Goal: Information Seeking & Learning: Learn about a topic

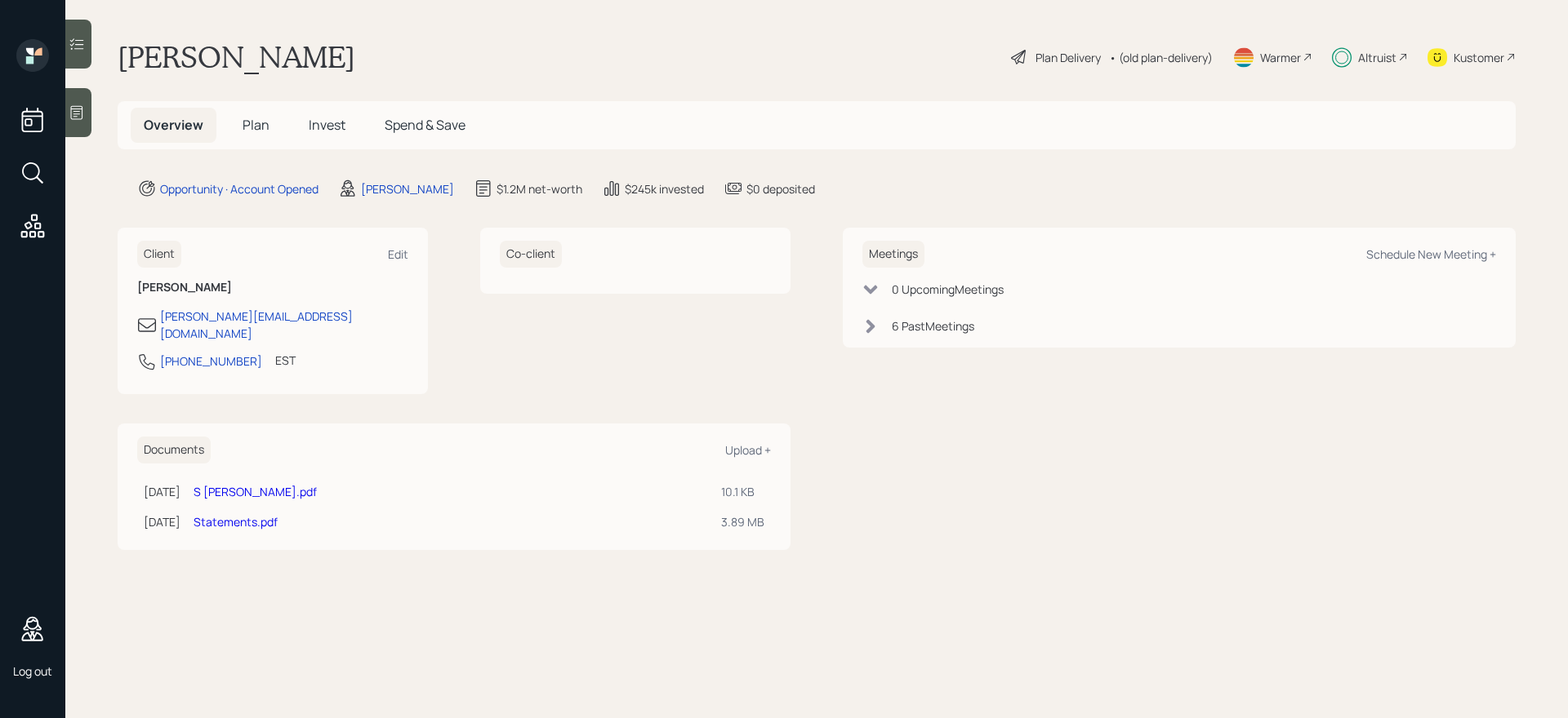
click at [311, 124] on span "Invest" at bounding box center [327, 125] width 37 height 18
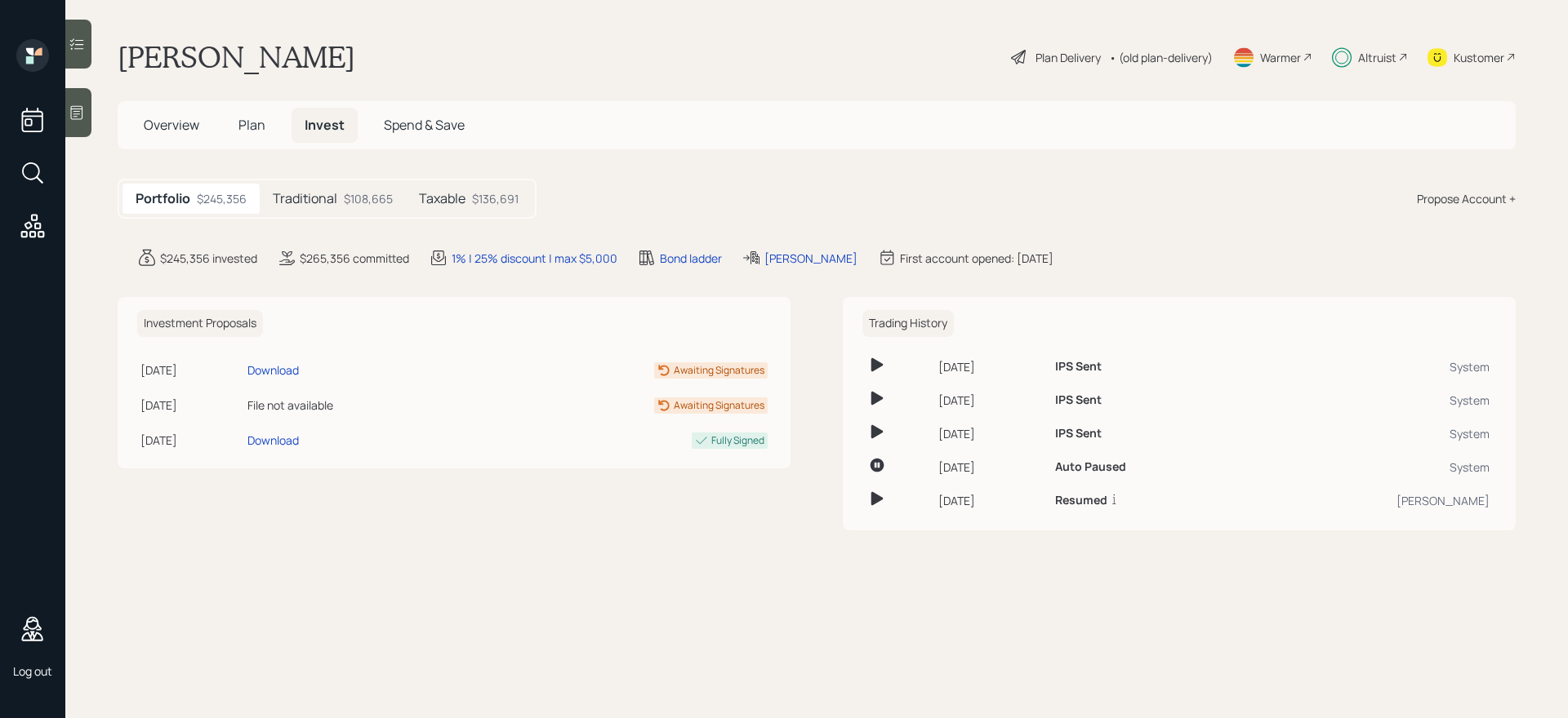
click at [366, 195] on div "$108,665" at bounding box center [368, 198] width 49 height 18
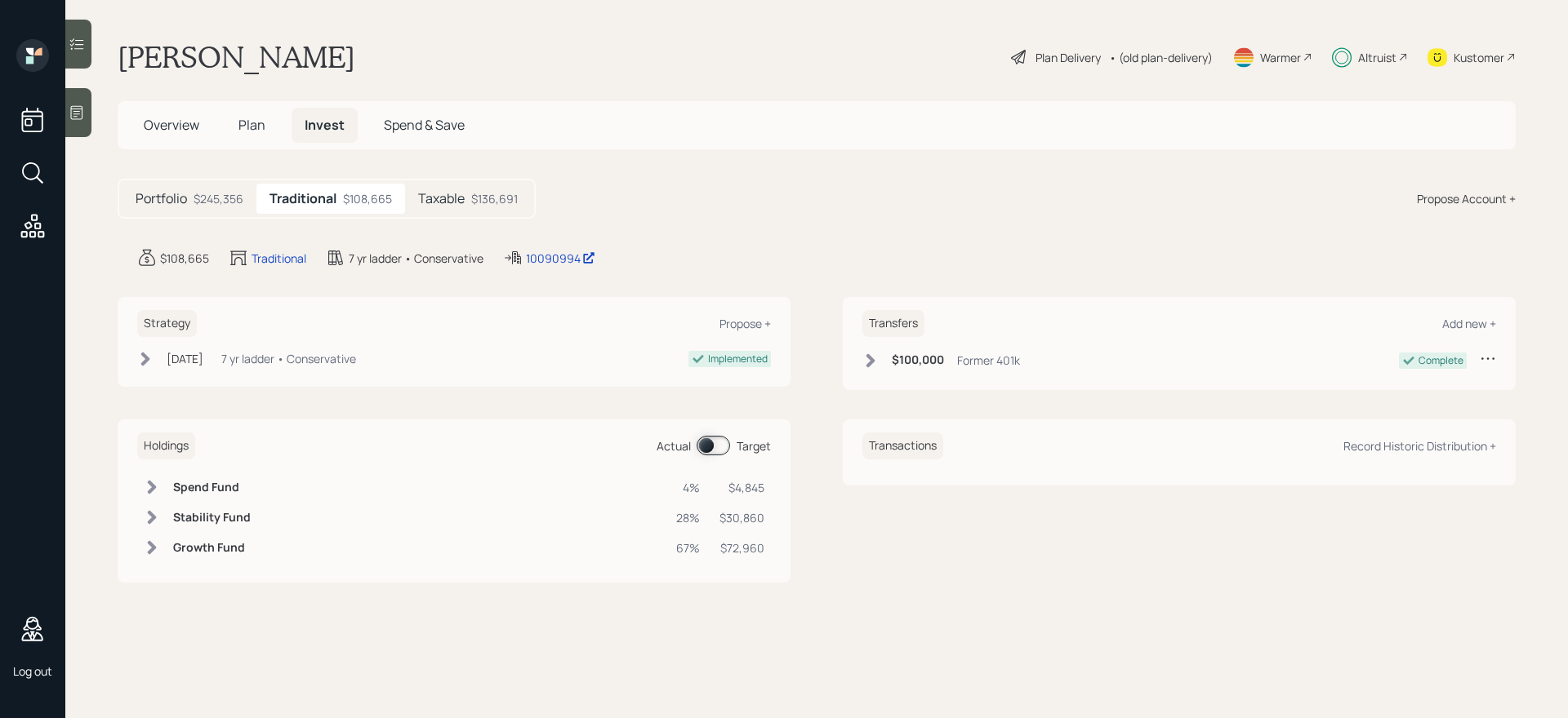
click at [457, 196] on h5 "Taxable" at bounding box center [442, 198] width 47 height 16
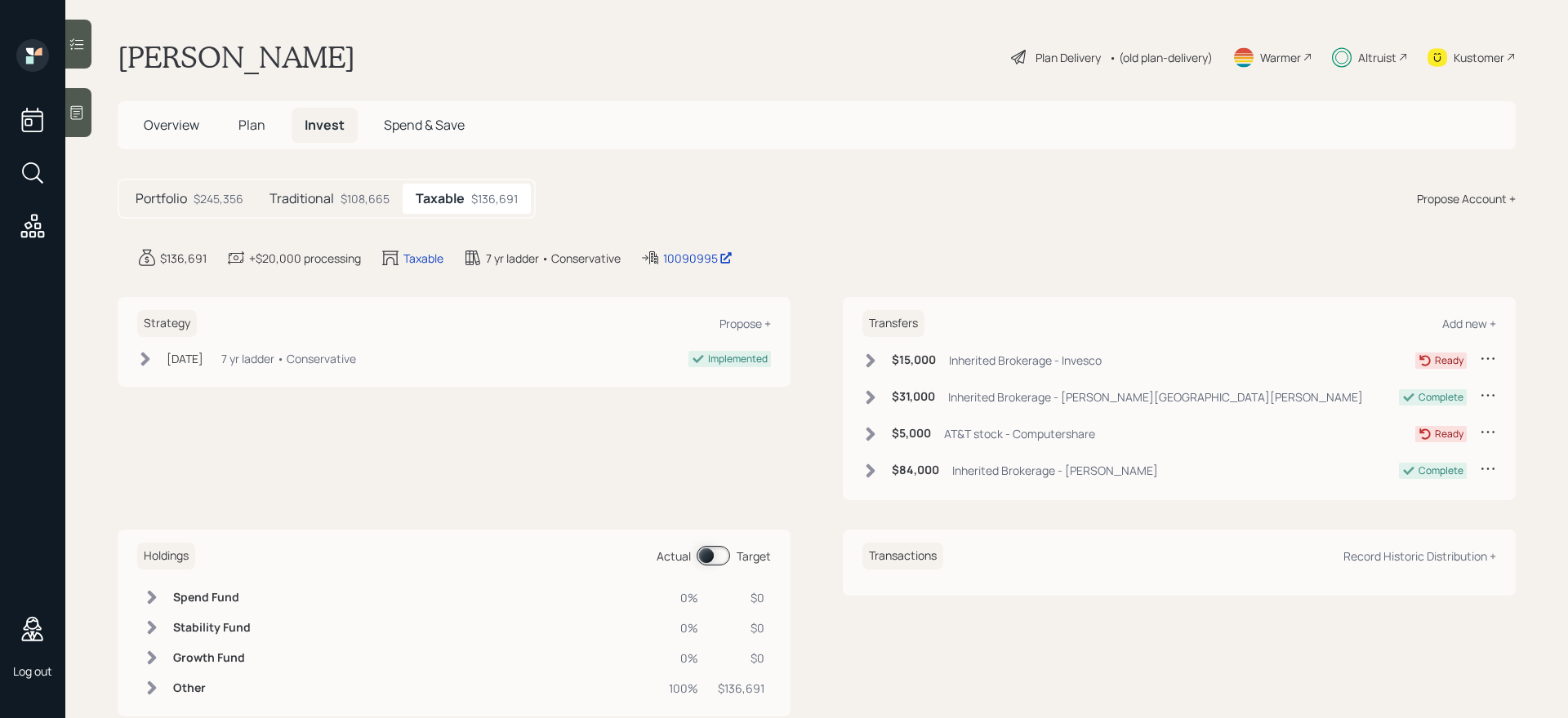
click at [363, 196] on div "$108,665" at bounding box center [365, 198] width 49 height 18
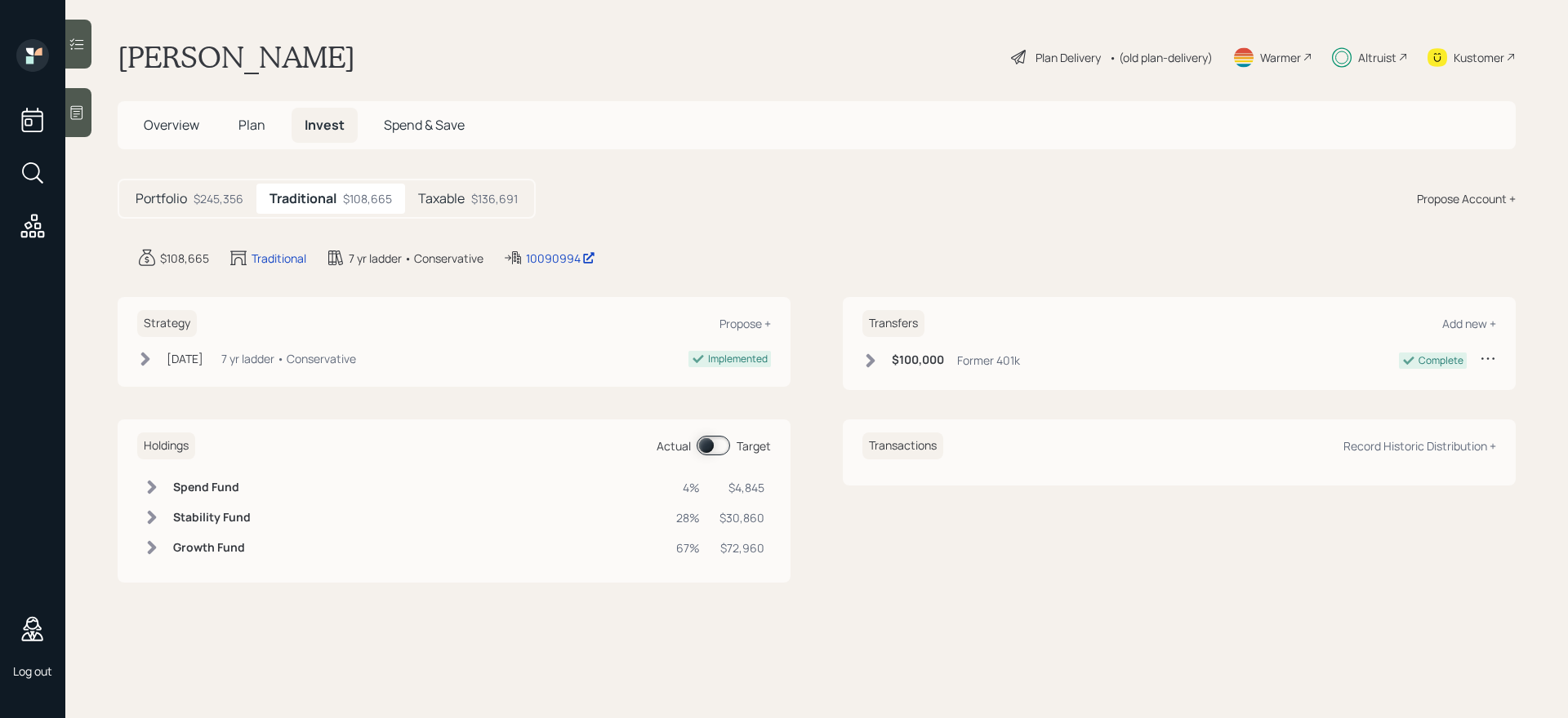
click at [451, 204] on h5 "Taxable" at bounding box center [442, 198] width 47 height 16
